Goal: Information Seeking & Learning: Learn about a topic

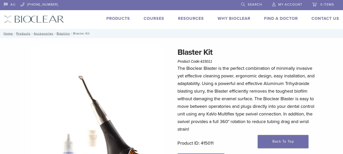
click at [152, 19] on link "Courses" at bounding box center [154, 18] width 21 height 5
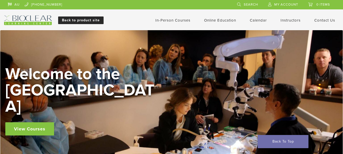
click at [75, 22] on link "Back to product site" at bounding box center [80, 21] width 45 height 8
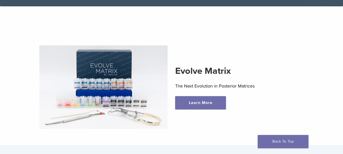
scroll to position [123, 0]
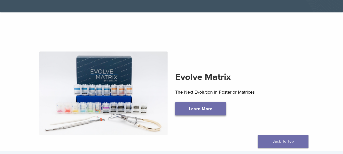
click at [200, 108] on link "Learn More" at bounding box center [200, 108] width 51 height 13
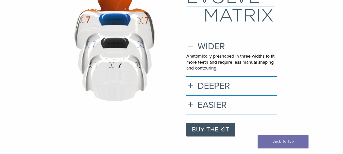
scroll to position [58, 0]
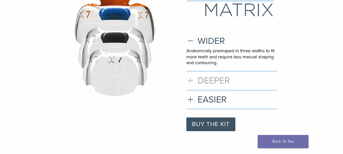
click at [192, 81] on h3 "DEEPER" at bounding box center [231, 80] width 91 height 11
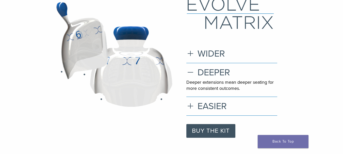
scroll to position [0, 0]
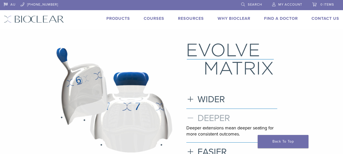
click at [191, 118] on h3 "DEEPER" at bounding box center [231, 118] width 91 height 11
click at [190, 99] on h3 "WIDER" at bounding box center [231, 99] width 91 height 11
